Goal: Find contact information: Find contact information

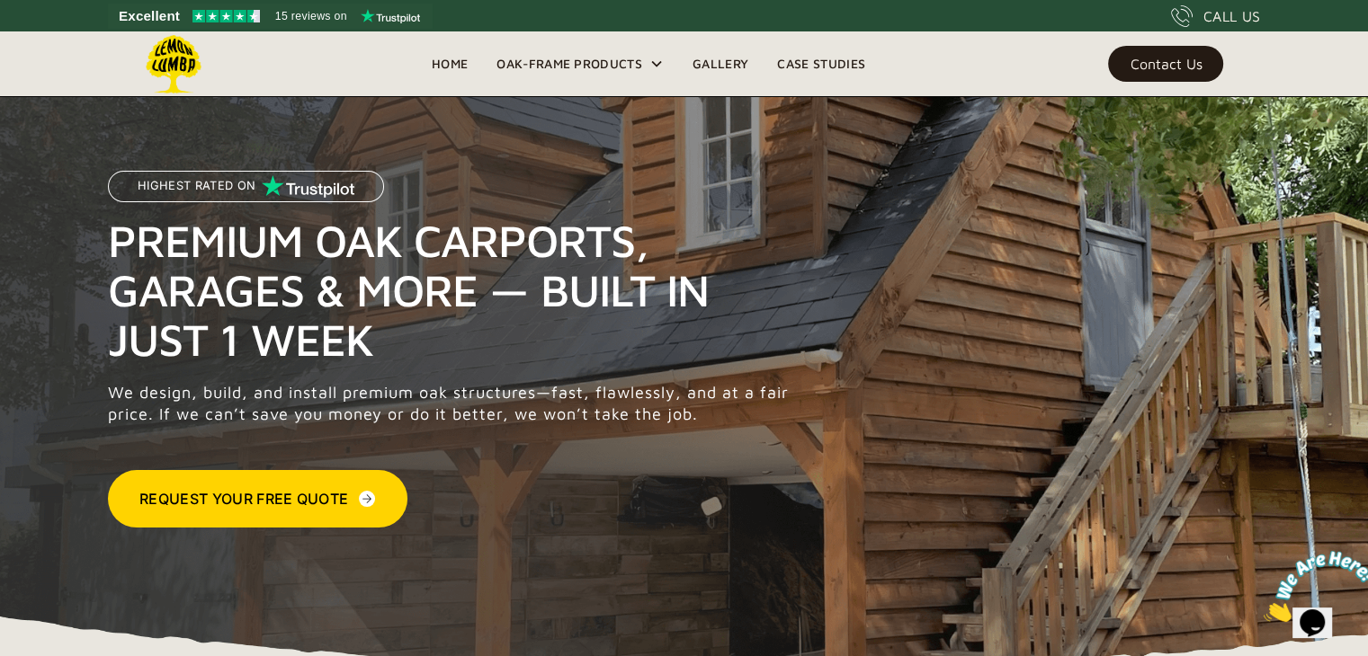
click at [1159, 67] on div "Contact Us" at bounding box center [1165, 64] width 72 height 13
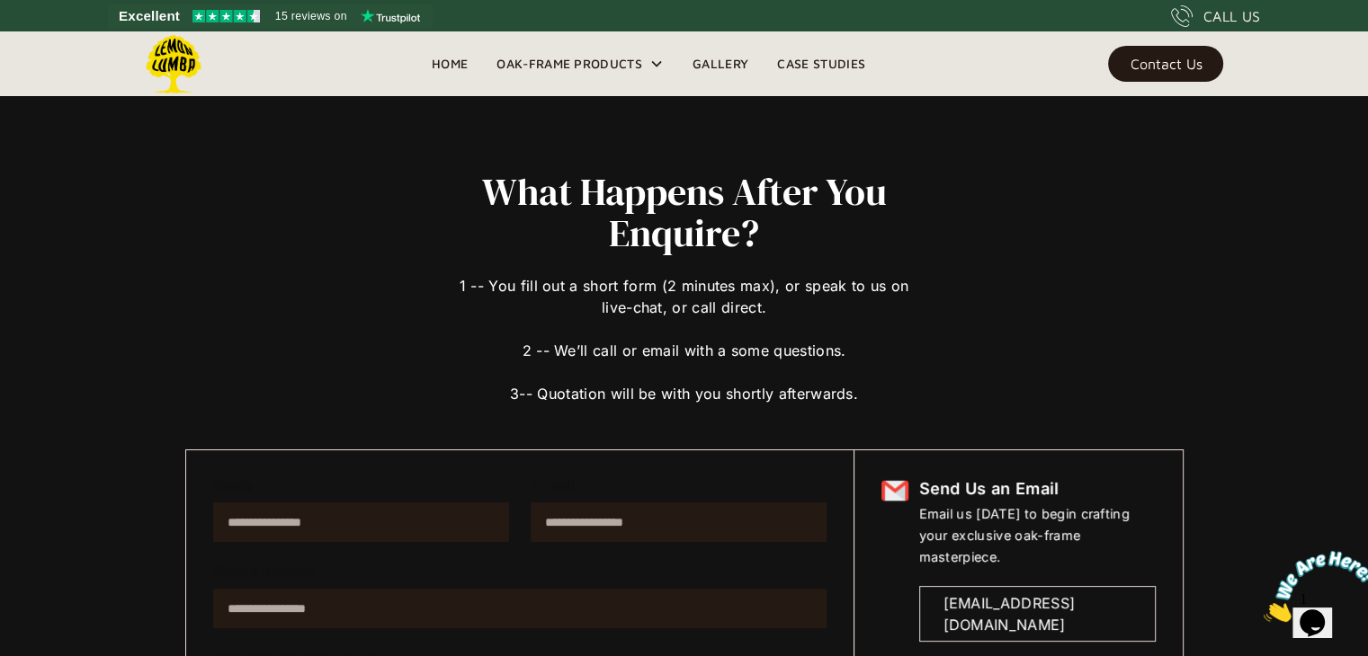
click at [1234, 16] on div "CALL US" at bounding box center [1231, 16] width 57 height 22
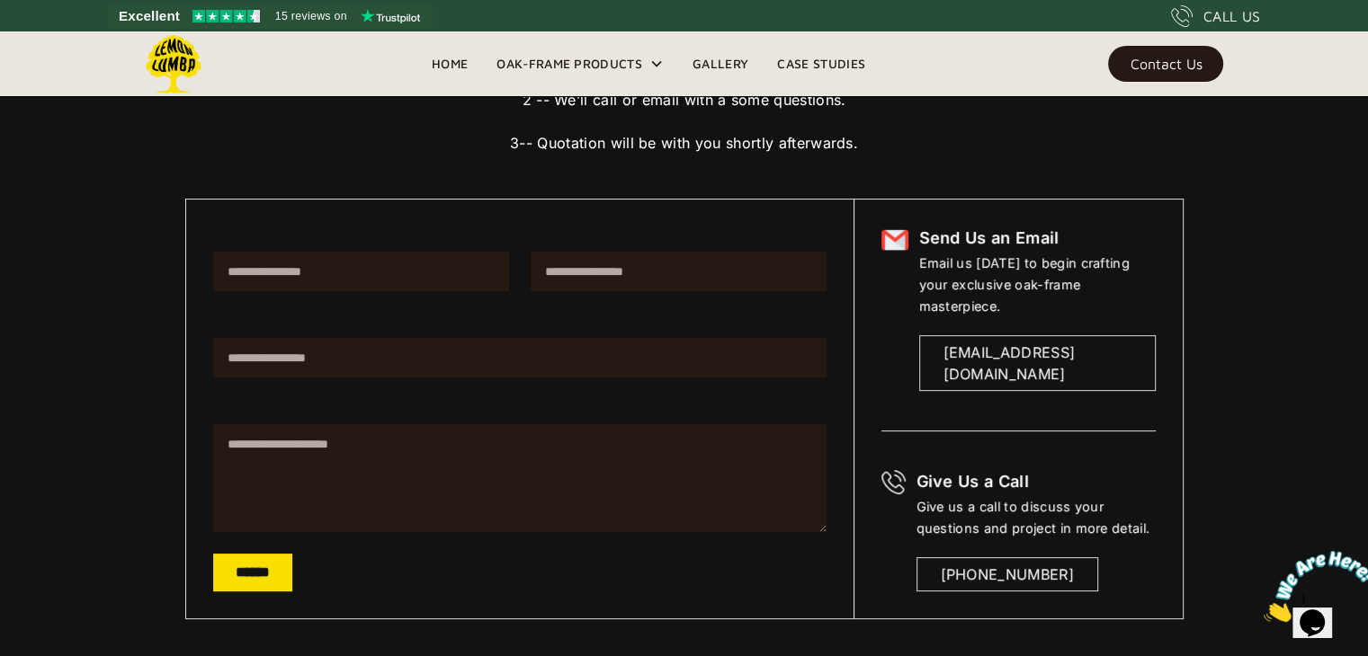
scroll to position [252, 0]
